Goal: Information Seeking & Learning: Check status

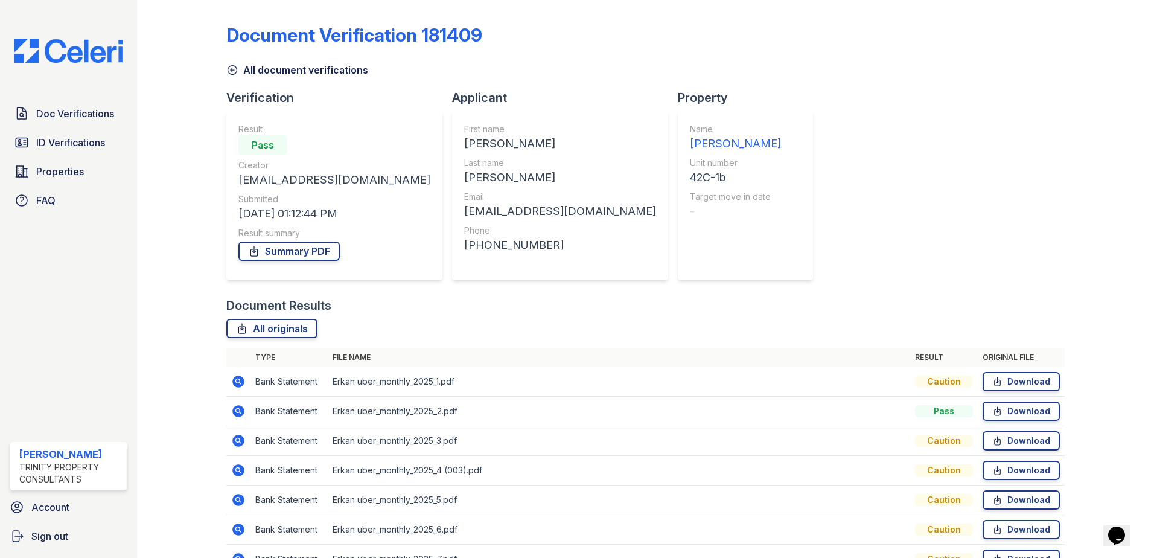
click at [229, 69] on icon at bounding box center [232, 70] width 12 height 12
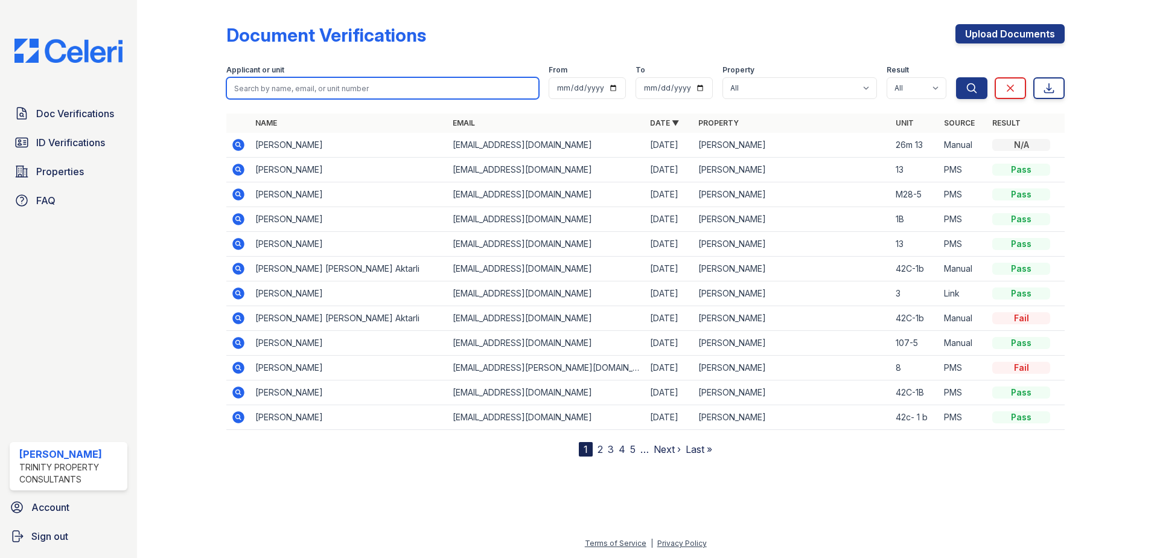
click at [304, 90] on input "search" at bounding box center [382, 88] width 313 height 22
type input "M"
type input "Cevat"
click at [956, 77] on button "Search" at bounding box center [971, 88] width 31 height 22
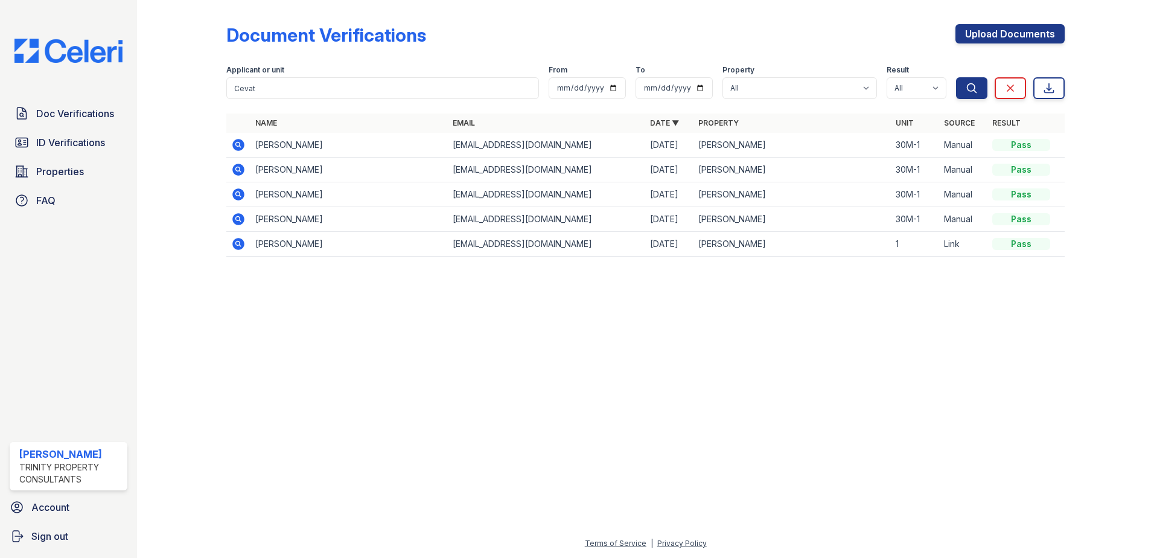
click at [240, 147] on icon at bounding box center [238, 145] width 12 height 12
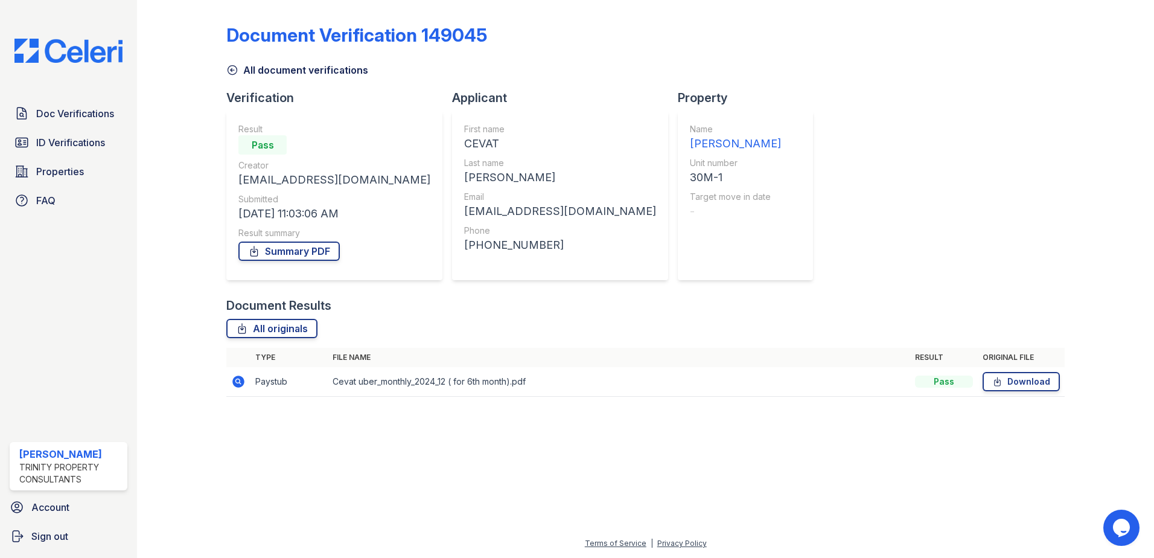
click at [230, 66] on icon at bounding box center [232, 70] width 12 height 12
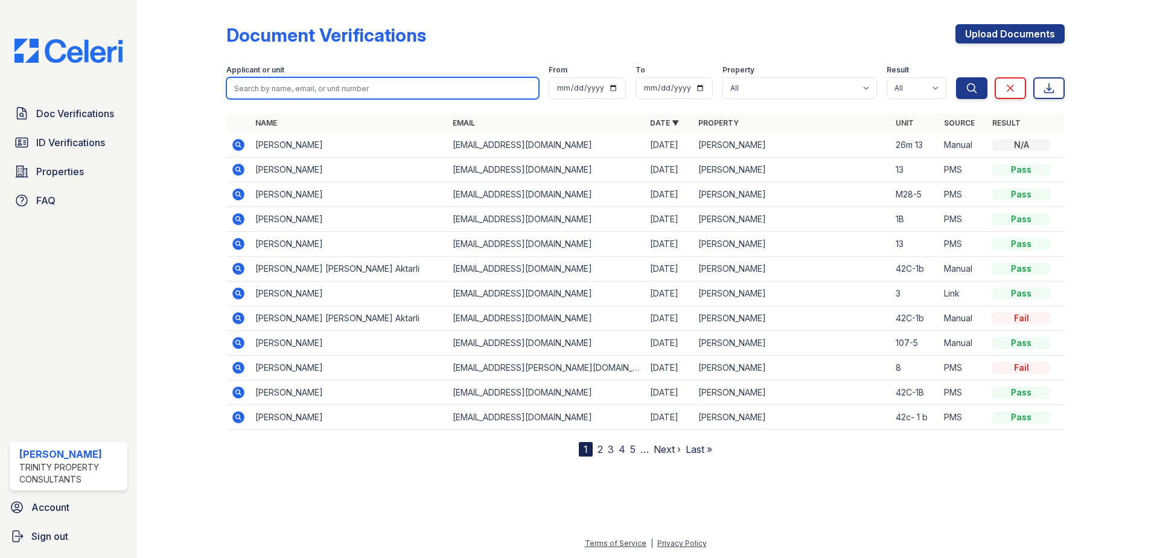
click at [309, 91] on input "search" at bounding box center [382, 88] width 313 height 22
type input "CEVAT"
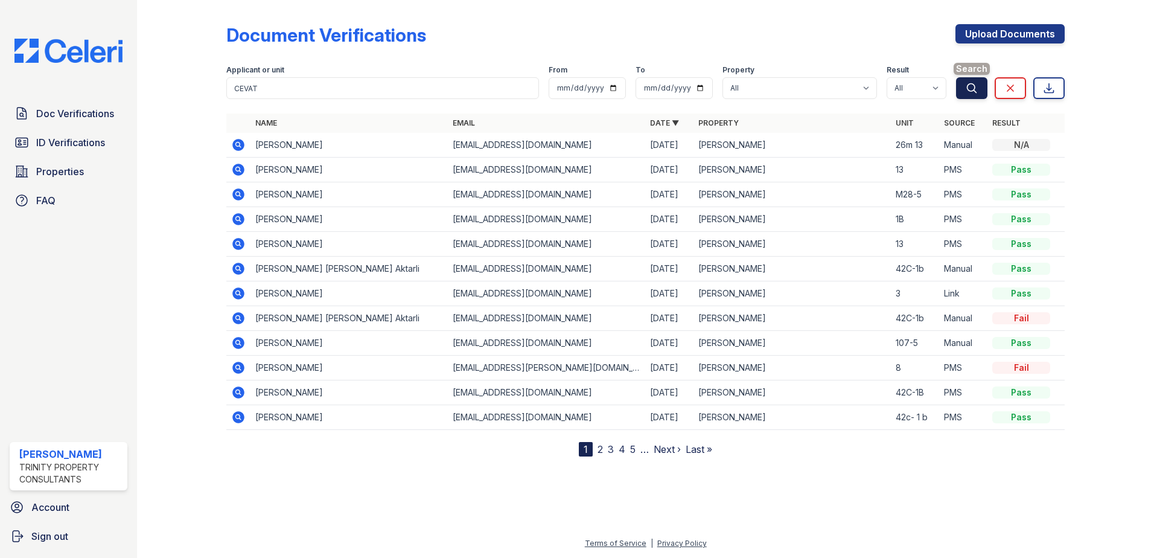
click at [978, 91] on icon "submit" at bounding box center [972, 88] width 12 height 12
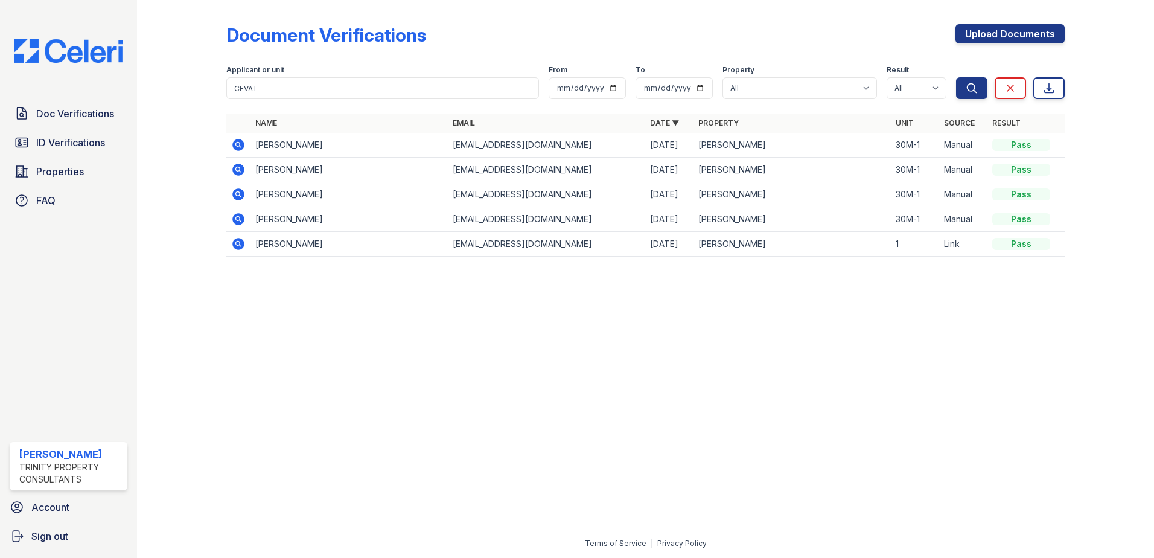
click at [240, 218] on icon at bounding box center [238, 219] width 14 height 14
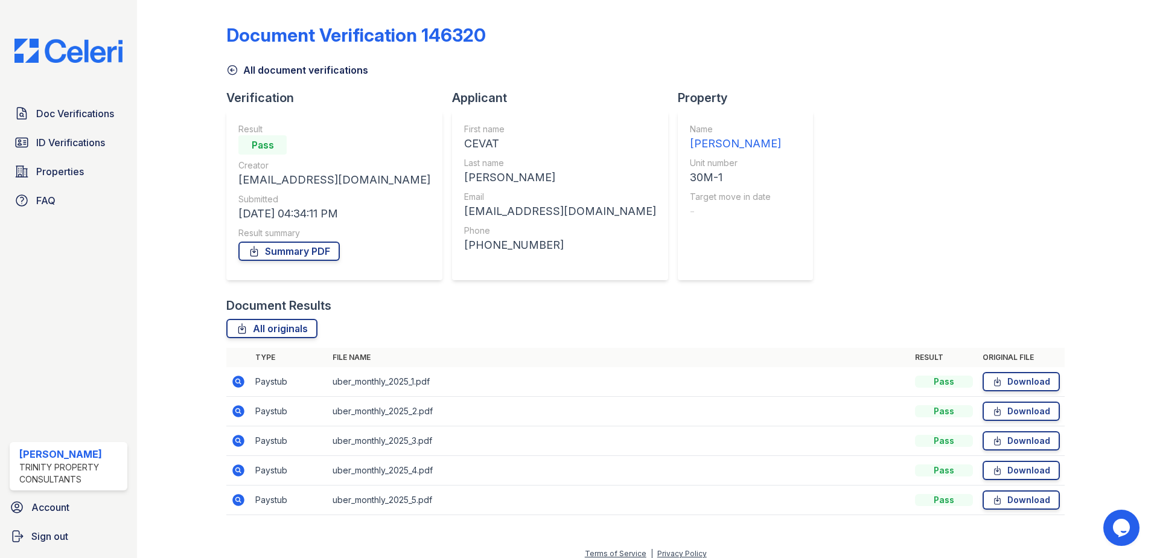
click at [239, 379] on icon at bounding box center [238, 381] width 12 height 12
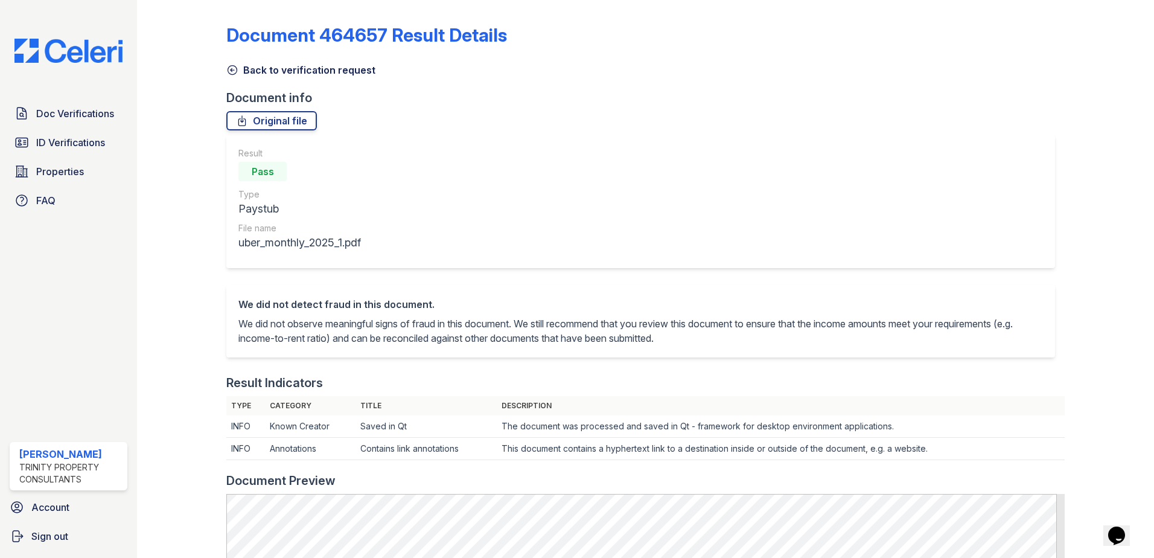
click at [235, 68] on icon at bounding box center [232, 70] width 9 height 9
click at [80, 118] on span "Doc Verifications" at bounding box center [75, 113] width 78 height 14
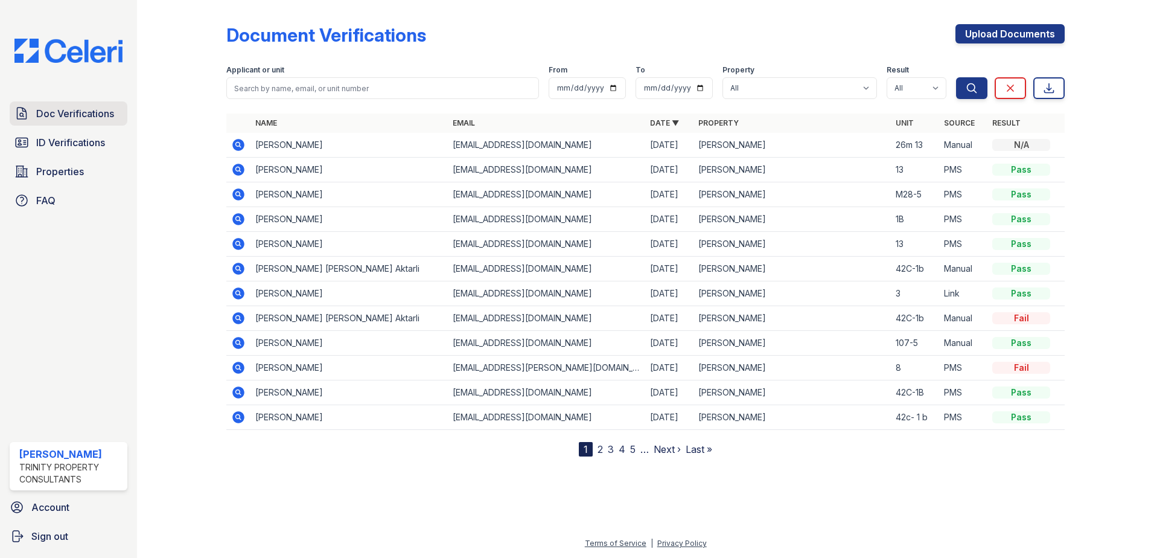
click at [44, 107] on span "Doc Verifications" at bounding box center [75, 113] width 78 height 14
click at [55, 121] on link "Doc Verifications" at bounding box center [69, 113] width 118 height 24
click at [235, 319] on icon at bounding box center [238, 318] width 12 height 12
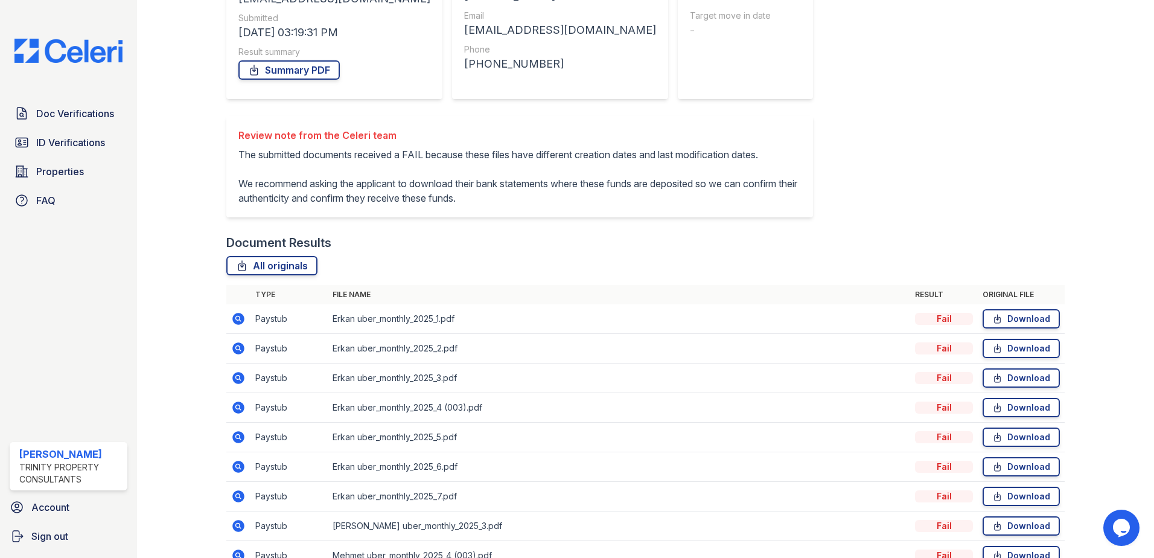
scroll to position [200, 0]
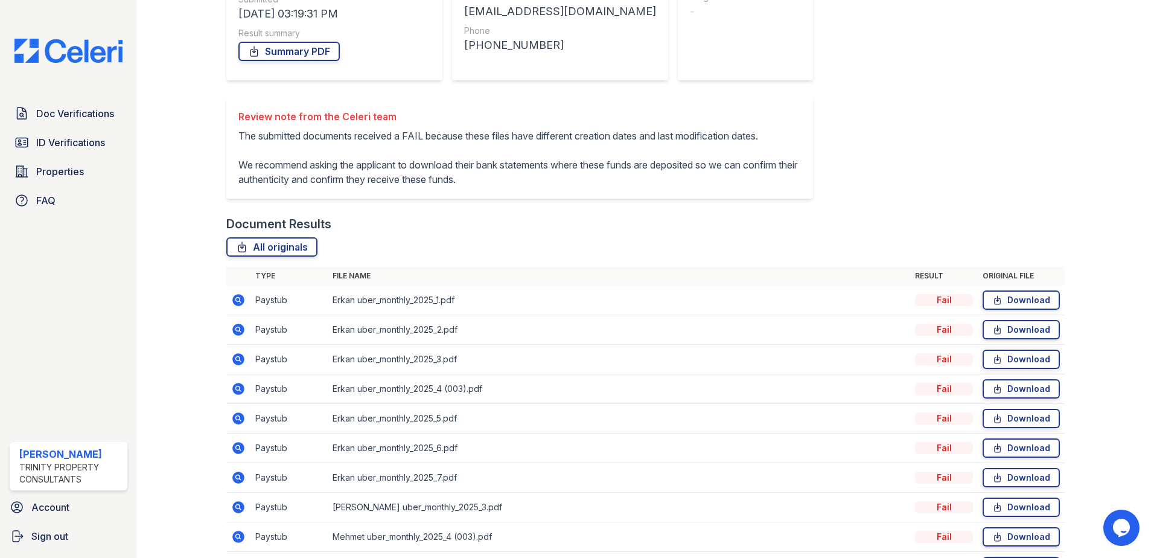
click at [237, 306] on icon at bounding box center [238, 300] width 12 height 12
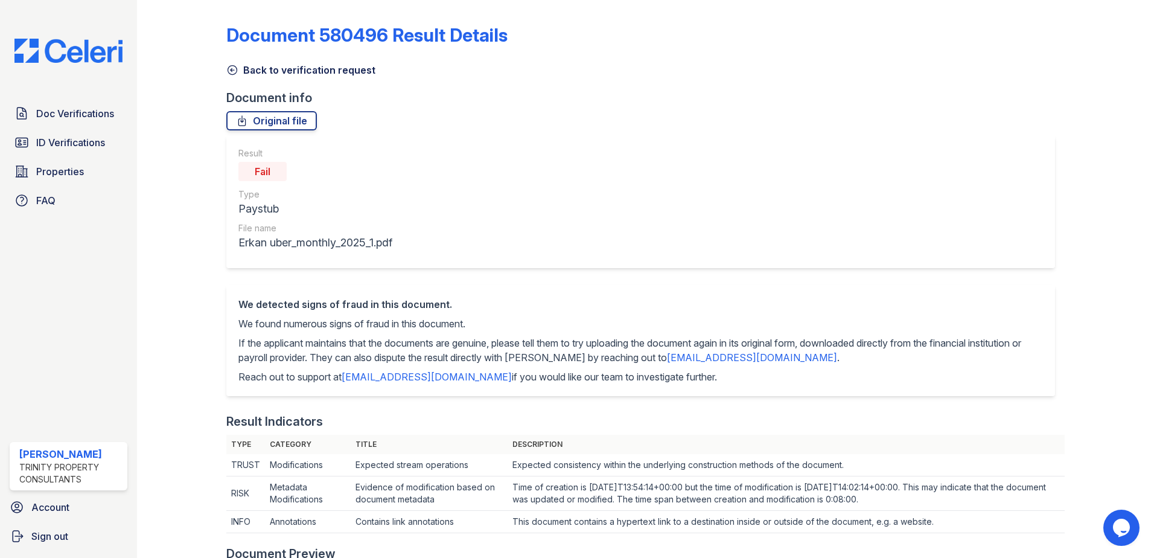
click at [236, 74] on icon at bounding box center [232, 70] width 12 height 12
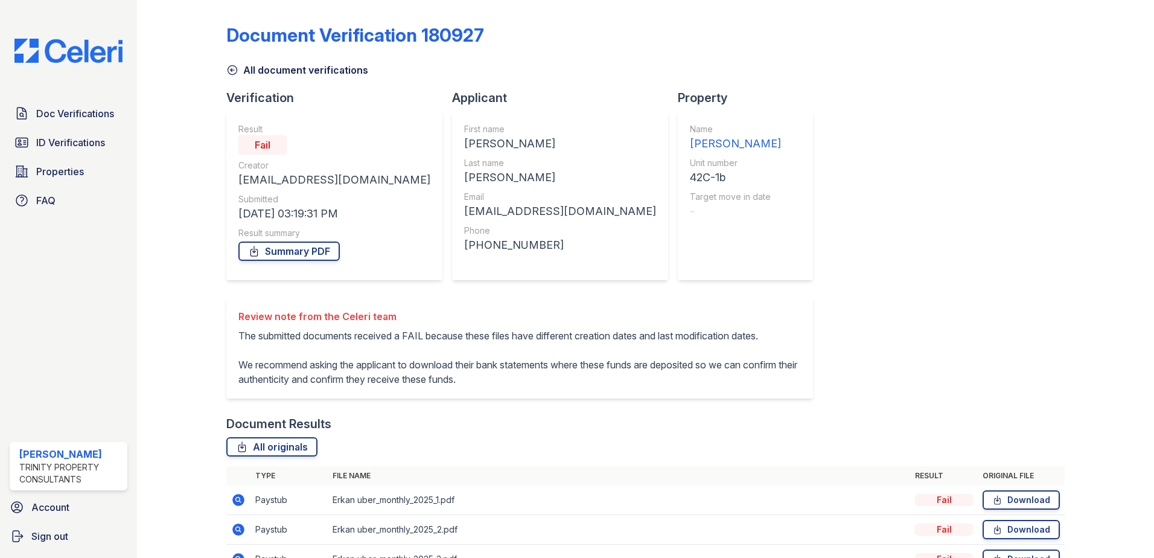
click at [232, 68] on icon at bounding box center [232, 70] width 12 height 12
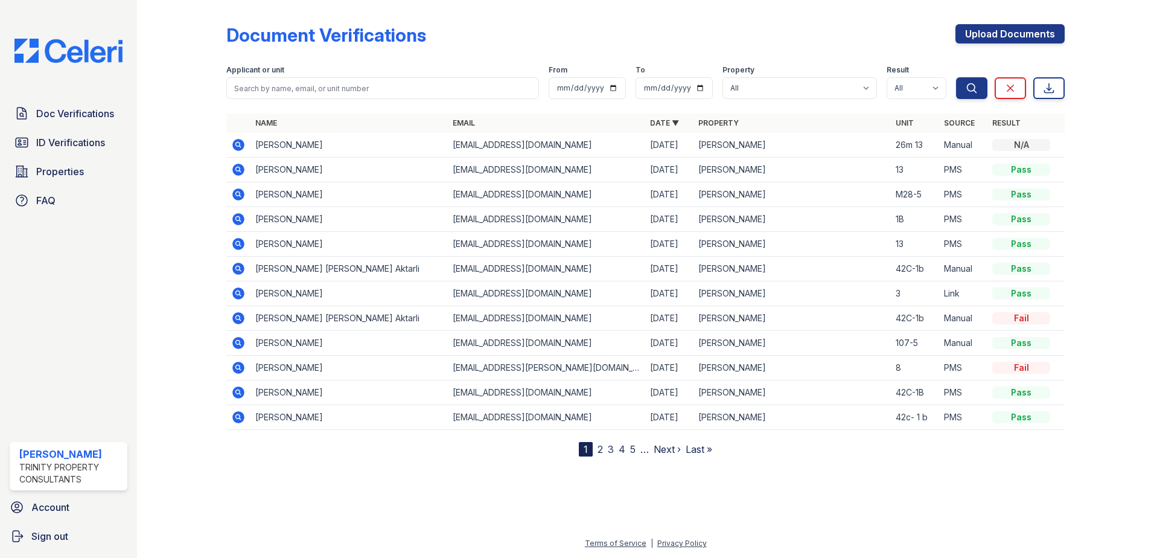
click at [240, 321] on icon at bounding box center [238, 318] width 12 height 12
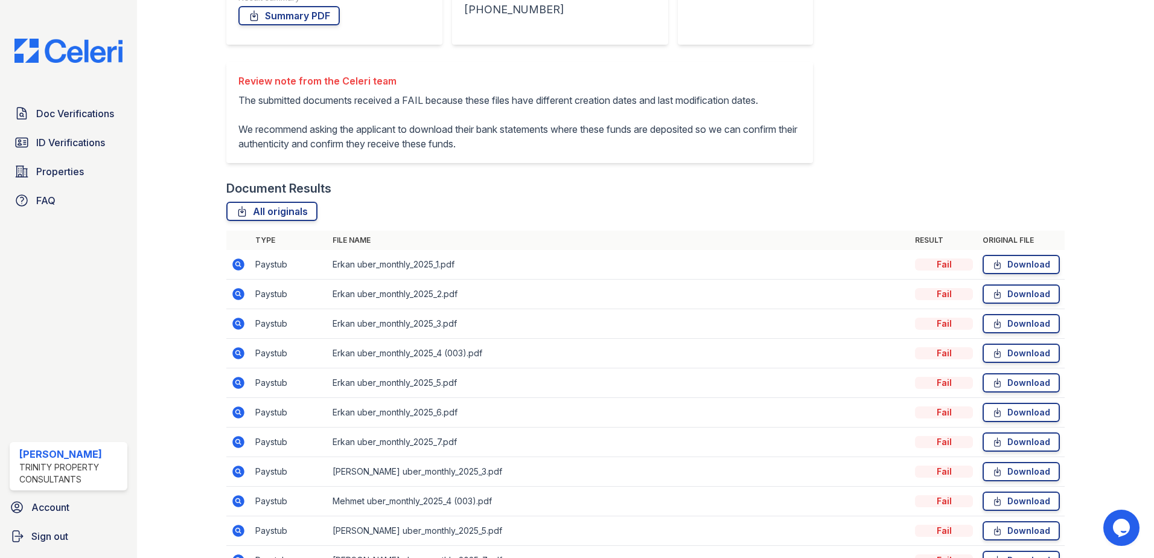
scroll to position [241, 0]
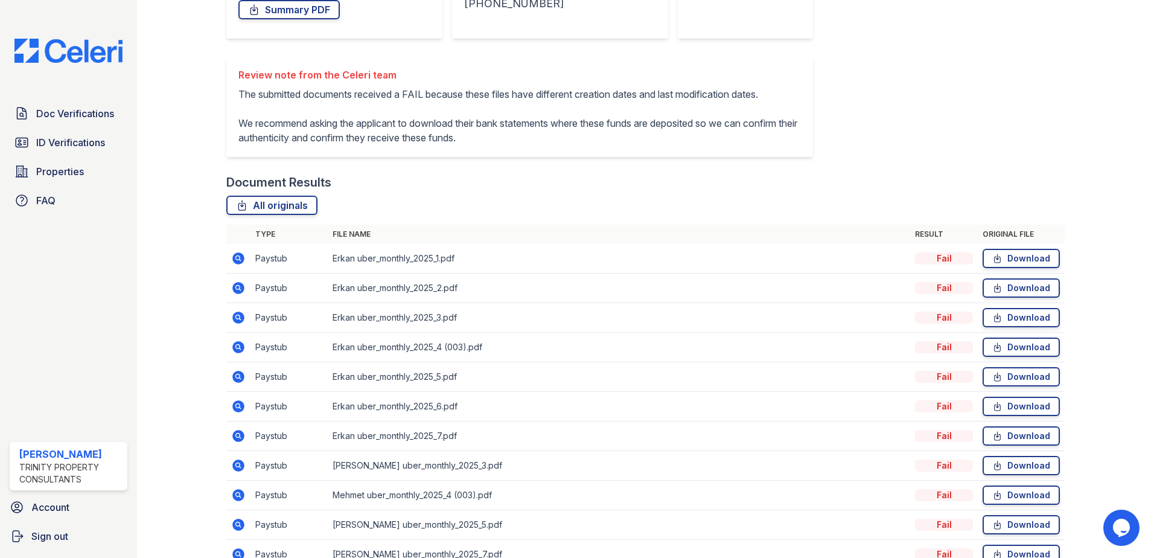
click at [238, 264] on icon at bounding box center [238, 258] width 12 height 12
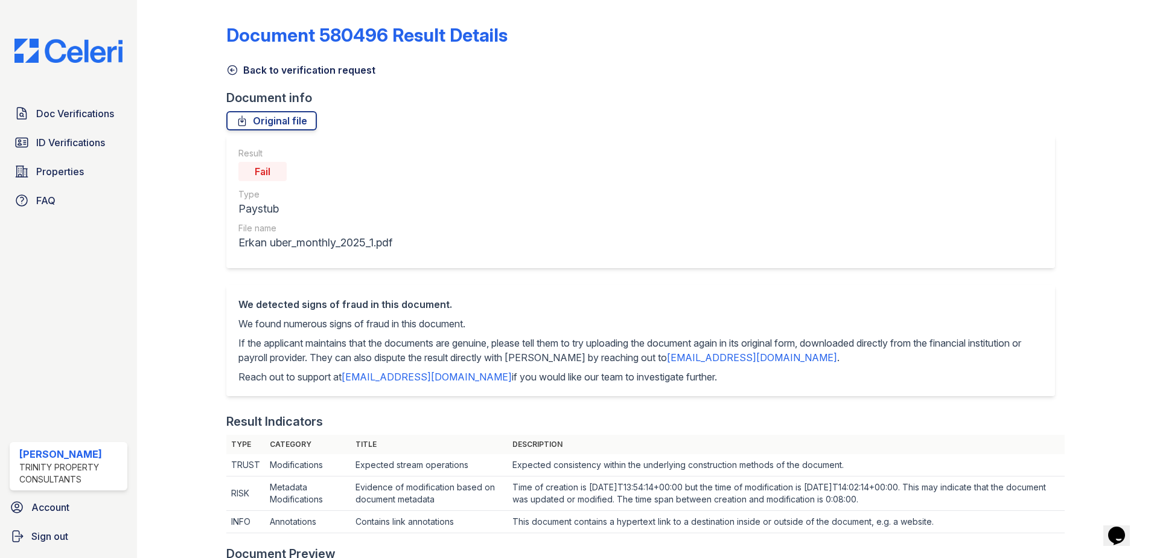
click at [234, 70] on icon at bounding box center [232, 70] width 12 height 12
click at [233, 71] on icon at bounding box center [232, 70] width 12 height 12
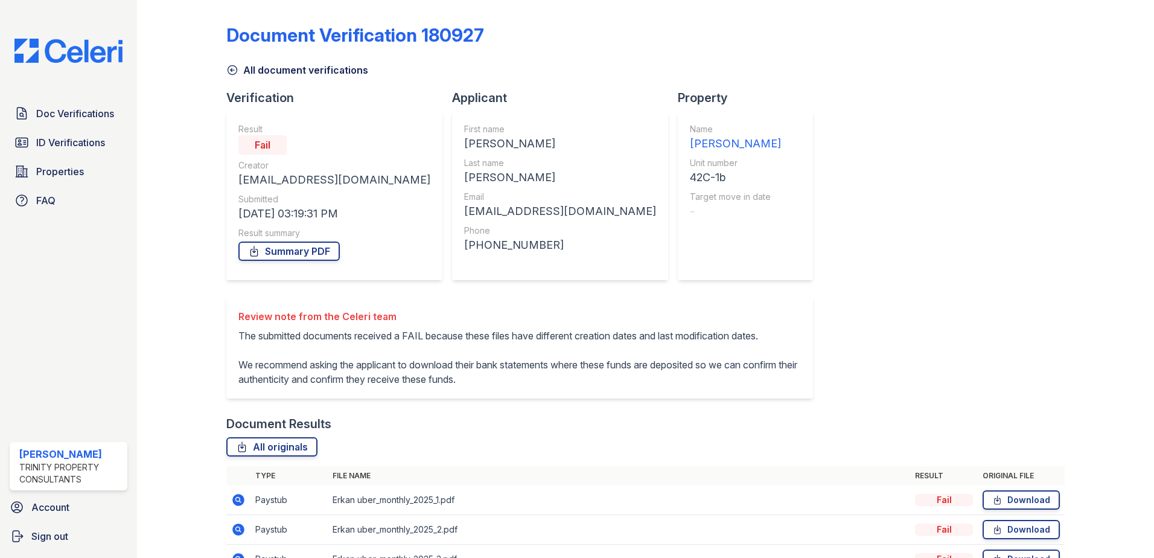
click at [234, 69] on icon at bounding box center [232, 70] width 12 height 12
click at [83, 116] on span "Doc Verifications" at bounding box center [75, 113] width 78 height 14
click at [69, 116] on span "Doc Verifications" at bounding box center [75, 113] width 78 height 14
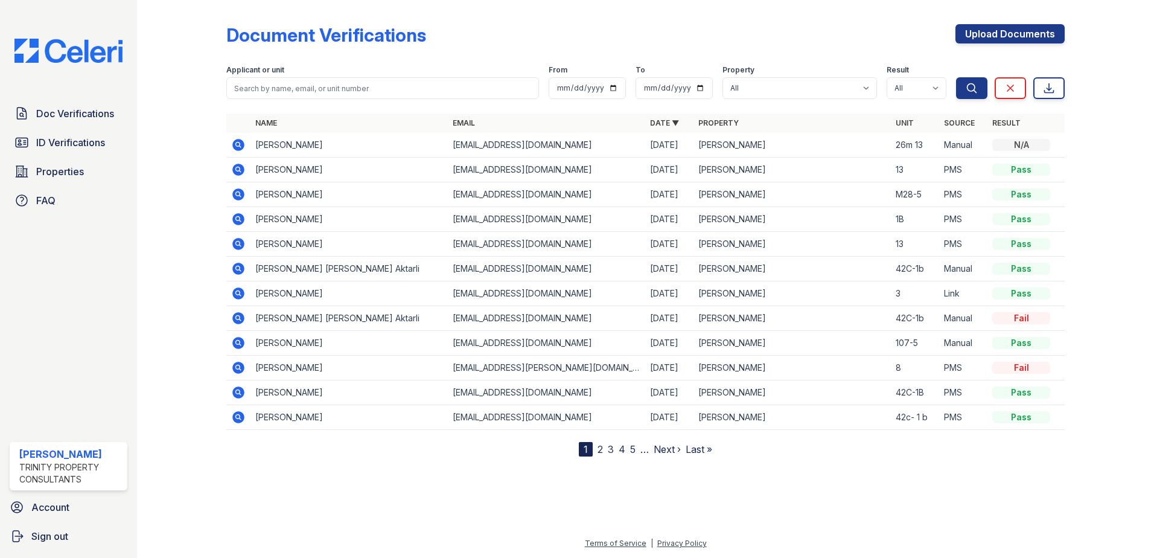
click at [243, 420] on icon at bounding box center [238, 417] width 12 height 12
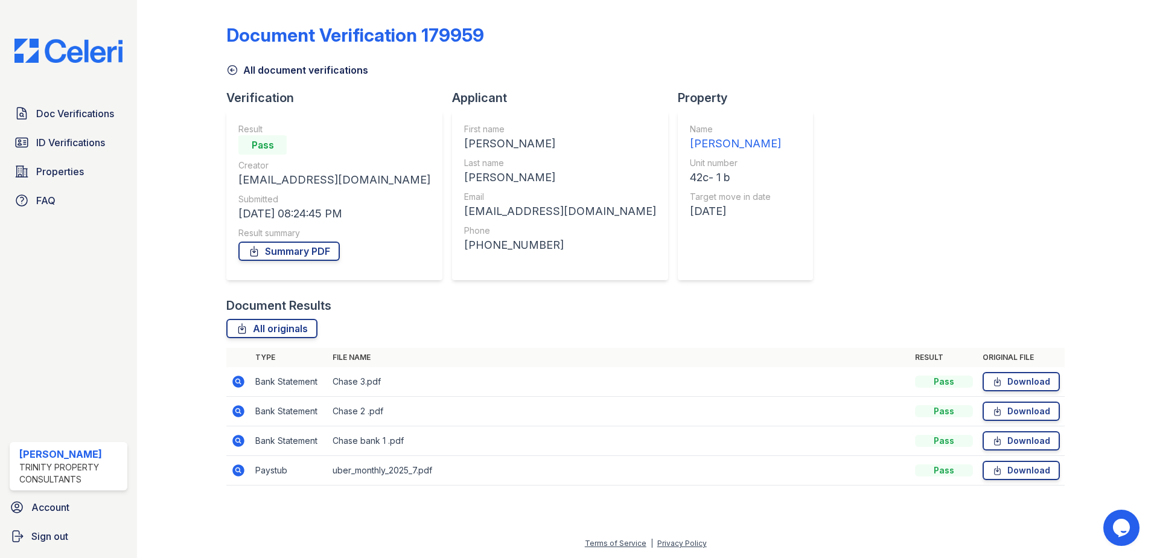
click at [234, 470] on icon at bounding box center [238, 470] width 12 height 12
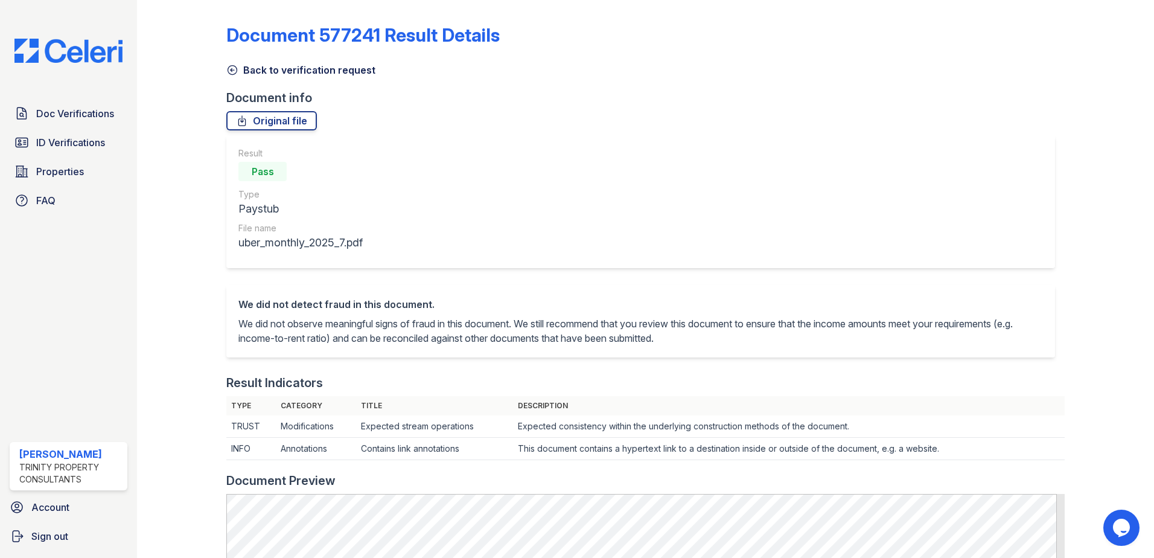
click at [232, 69] on icon at bounding box center [232, 70] width 12 height 12
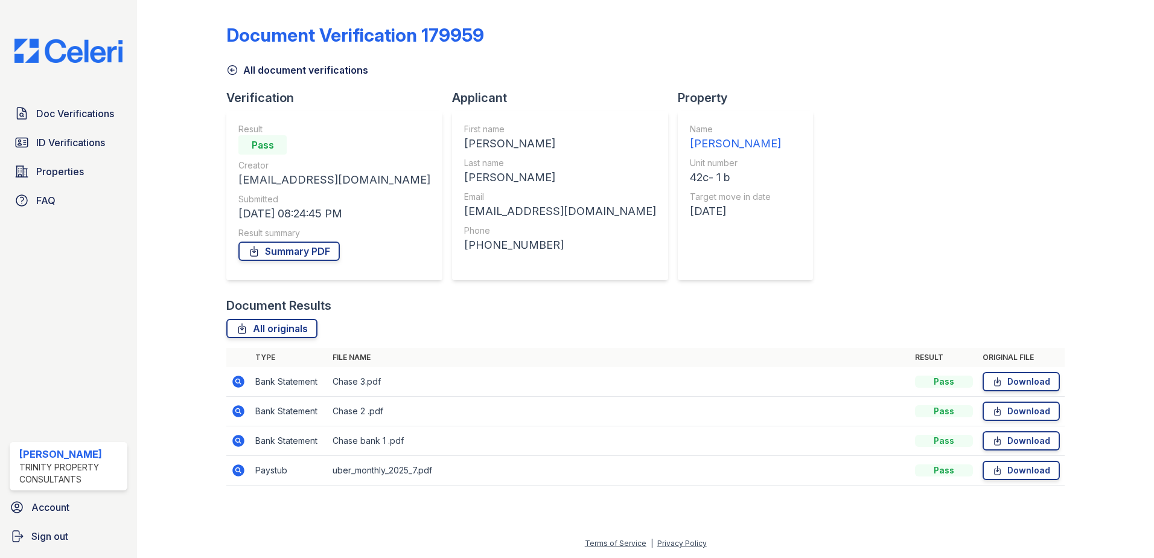
click at [243, 472] on icon at bounding box center [238, 470] width 12 height 12
drag, startPoint x: 418, startPoint y: 141, endPoint x: 505, endPoint y: 138, distance: 87.0
click at [505, 138] on div "[PERSON_NAME]" at bounding box center [560, 143] width 192 height 17
copy div "[PERSON_NAME]"
click at [238, 71] on icon at bounding box center [232, 70] width 12 height 12
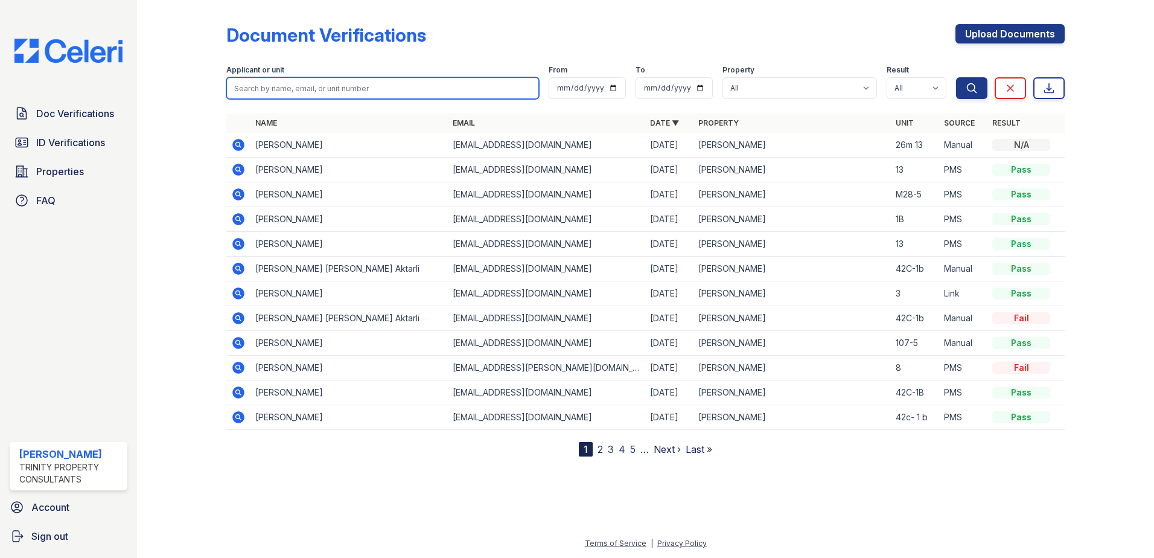
click at [273, 80] on input "search" at bounding box center [382, 88] width 313 height 22
paste input "Mehmet"
type input "Mehmet"
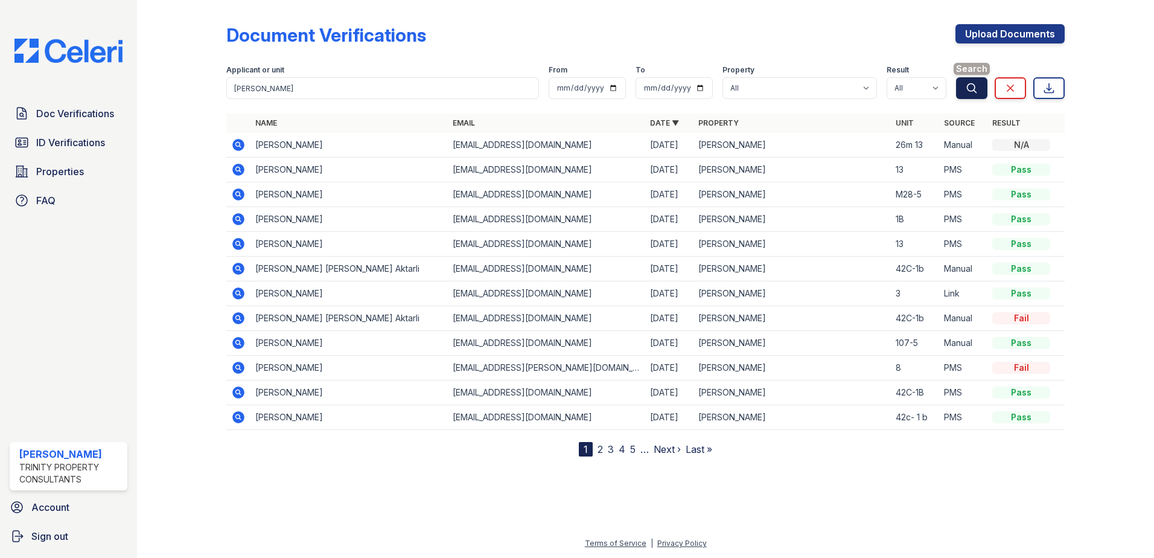
click at [961, 96] on button "Search" at bounding box center [971, 88] width 31 height 22
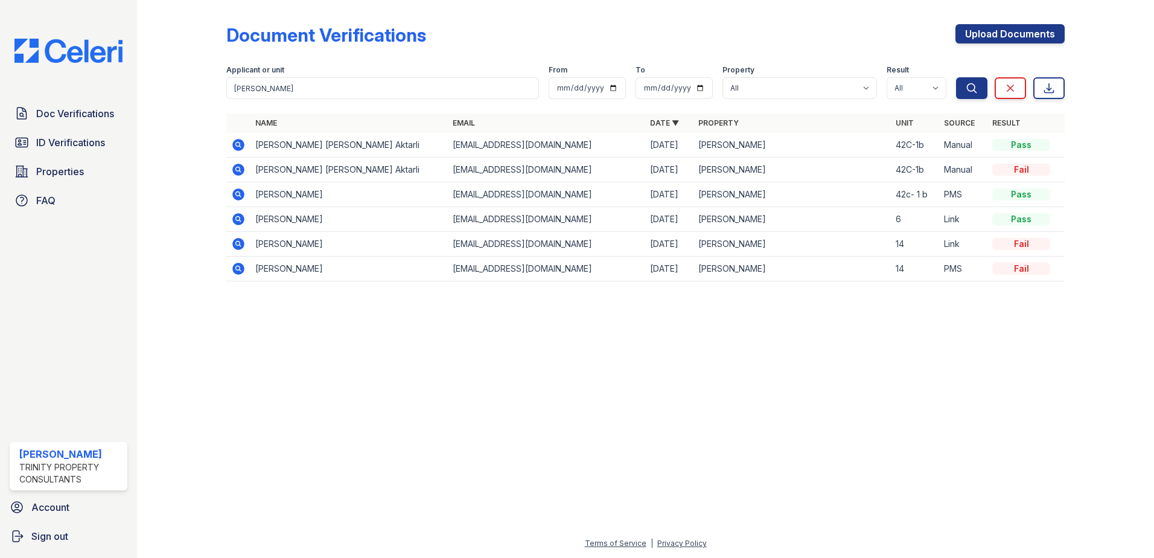
click at [241, 150] on icon at bounding box center [238, 145] width 12 height 12
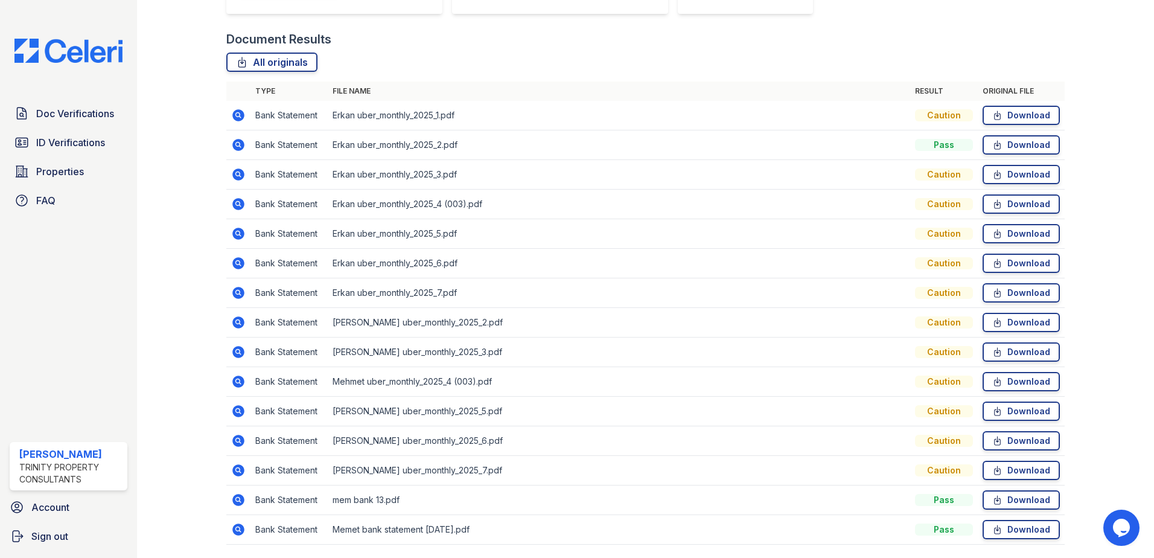
scroll to position [306, 0]
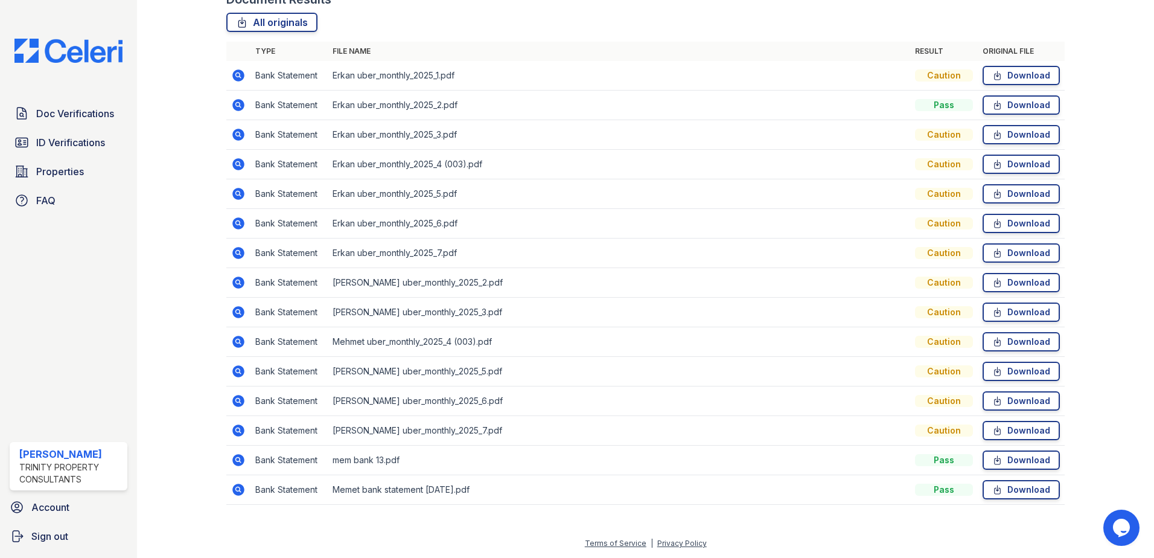
click at [930, 344] on div "Caution" at bounding box center [944, 342] width 58 height 12
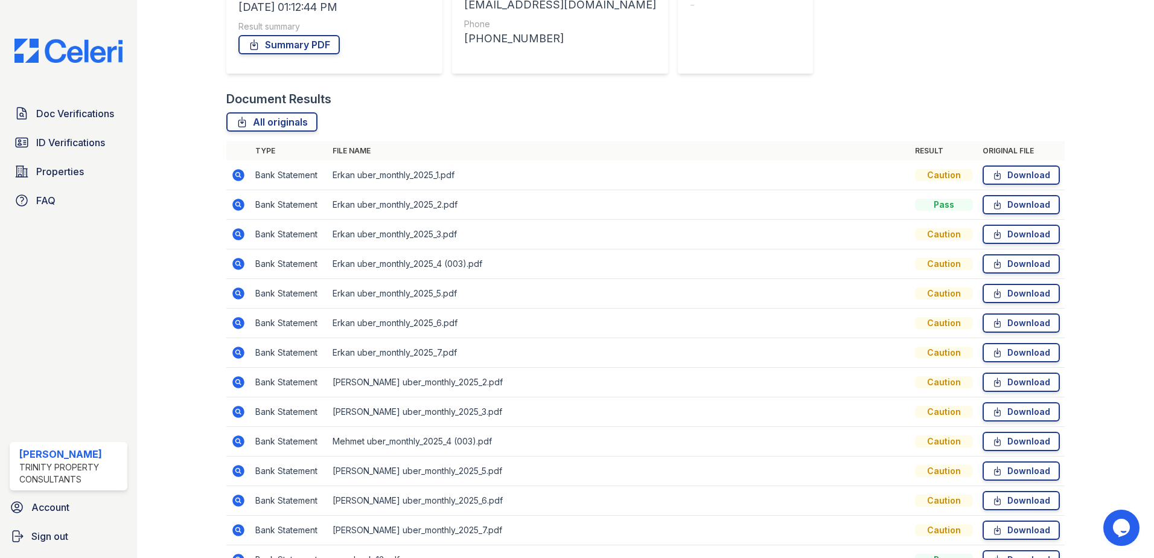
scroll to position [241, 0]
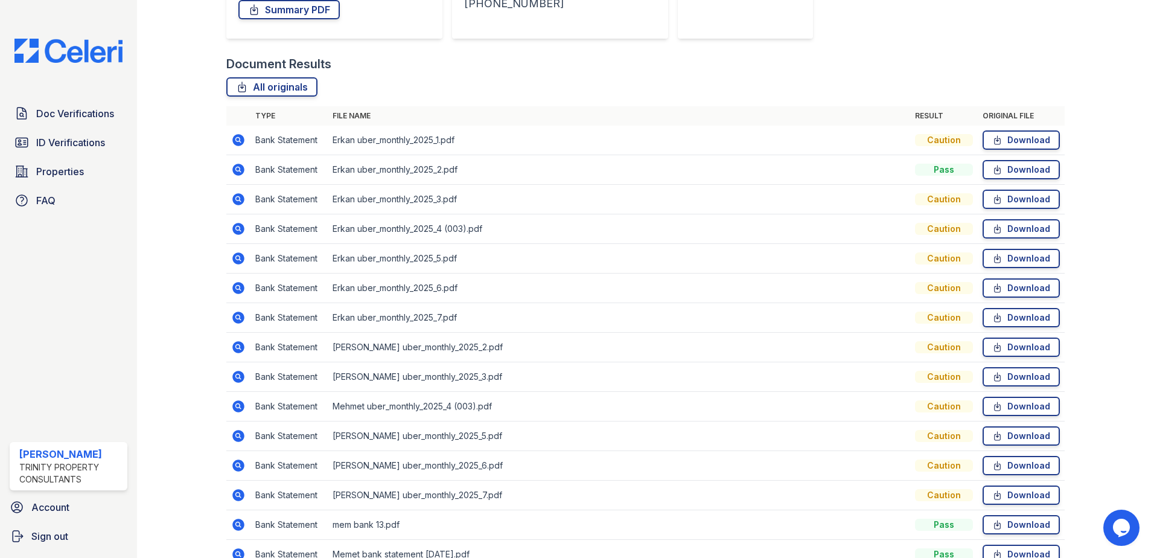
click at [238, 196] on icon at bounding box center [238, 199] width 12 height 12
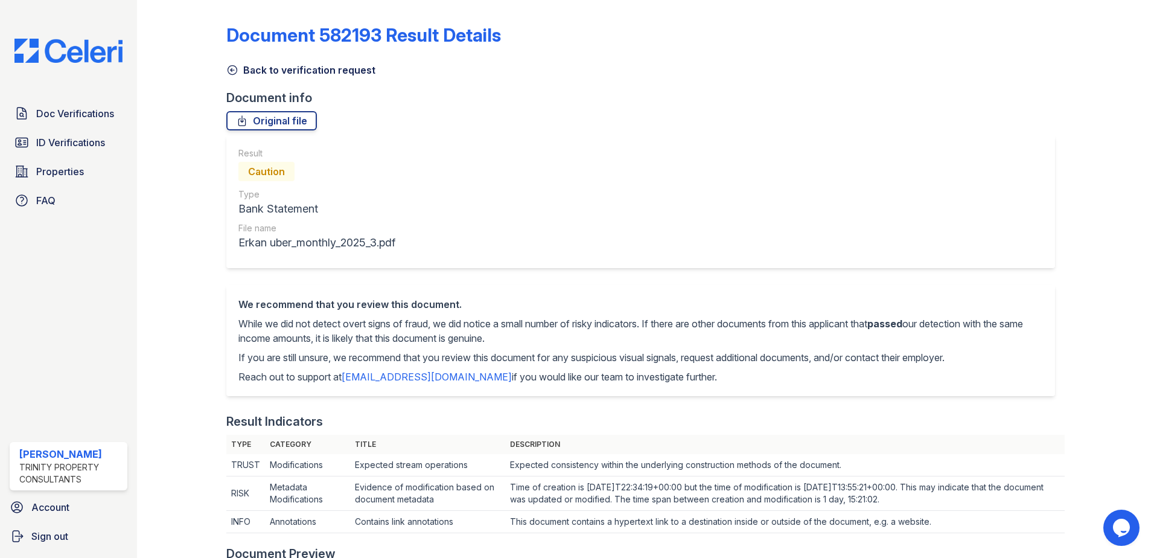
click at [735, 369] on div "We recommend that you review this document. While we did not detect overt signs…" at bounding box center [640, 340] width 805 height 87
drag, startPoint x: 735, startPoint y: 369, endPoint x: 733, endPoint y: 403, distance: 33.9
click at [733, 403] on div "We recommend that you review this document. While we did not detect overt signs…" at bounding box center [645, 349] width 838 height 128
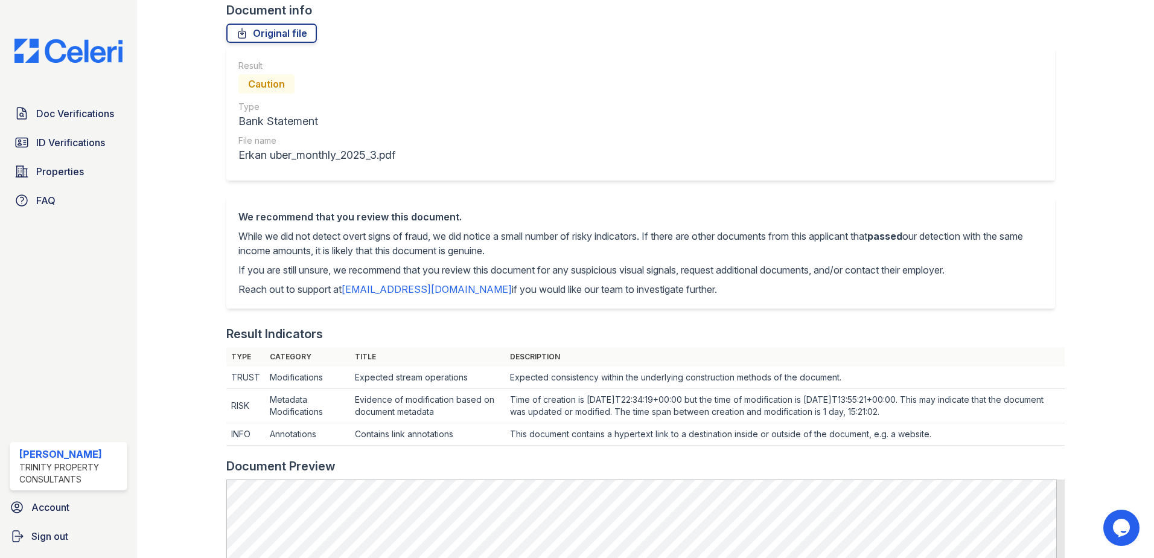
scroll to position [302, 0]
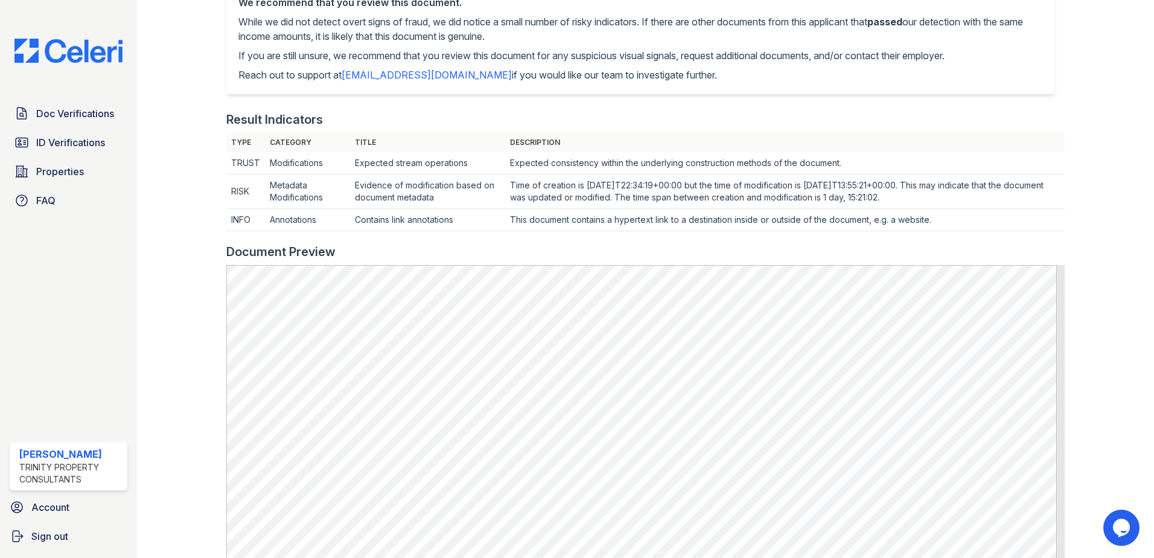
drag, startPoint x: 621, startPoint y: 193, endPoint x: 537, endPoint y: 198, distance: 84.1
click at [537, 174] on td "Time of creation is 2025-08-19T22:34:19+00:00 but the time of modification is 2…" at bounding box center [785, 163] width 560 height 22
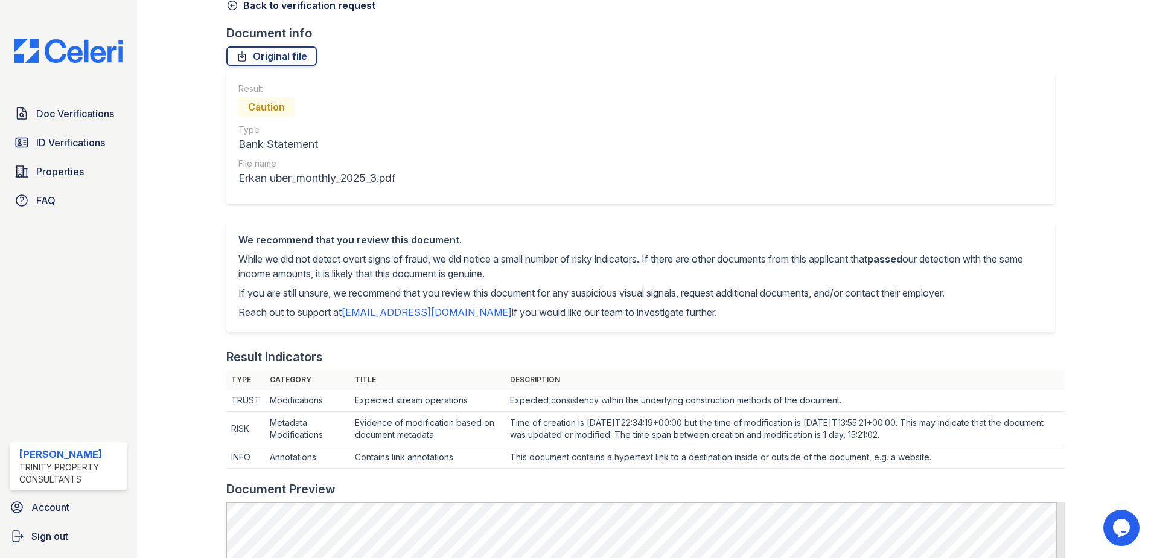
scroll to position [0, 0]
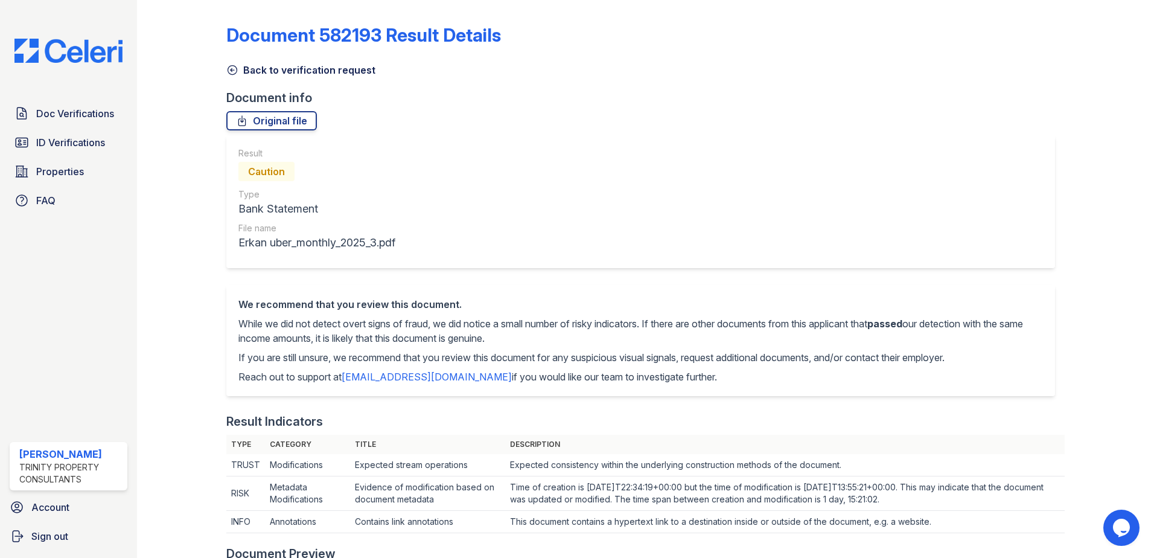
click at [235, 69] on icon at bounding box center [232, 70] width 12 height 12
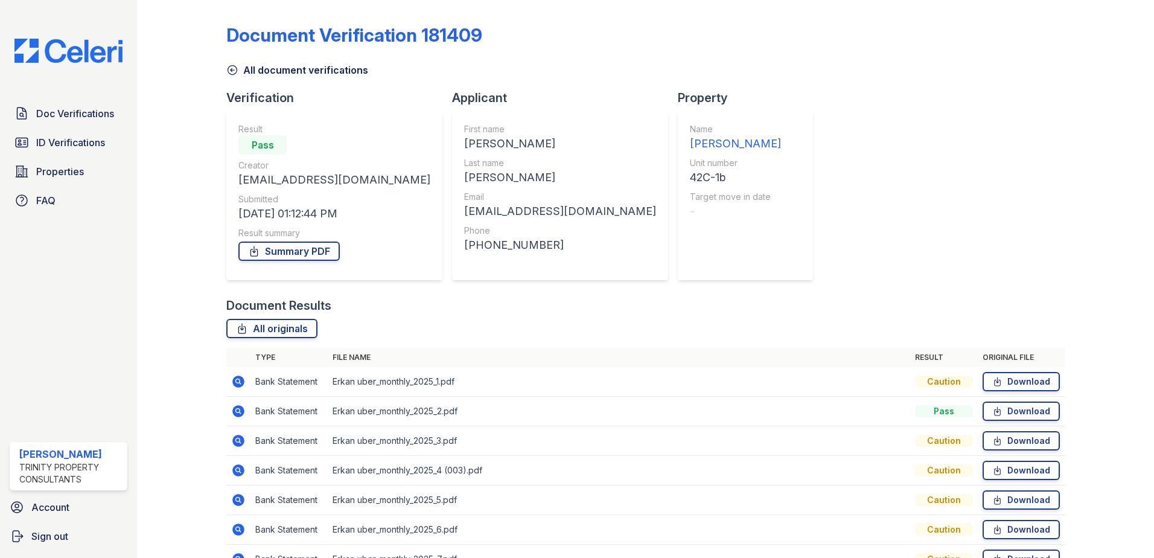
click at [231, 74] on icon at bounding box center [232, 70] width 12 height 12
